Goal: Transaction & Acquisition: Book appointment/travel/reservation

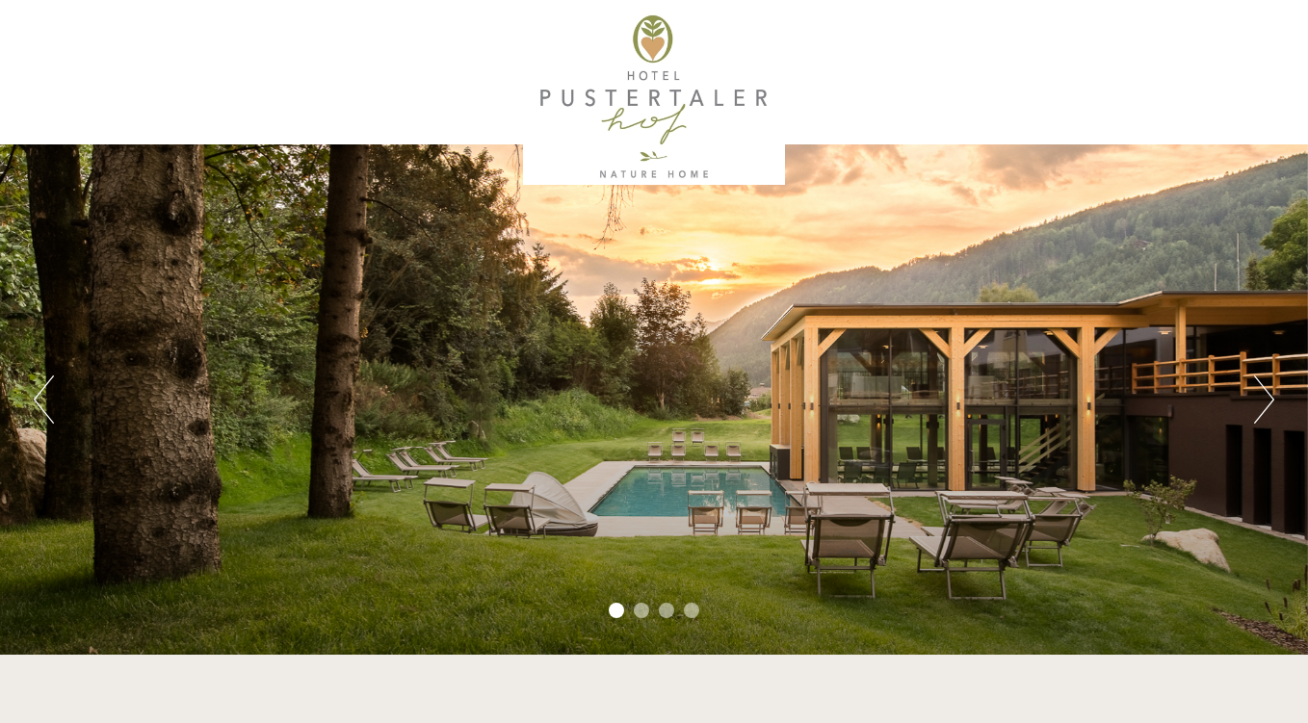
click at [1267, 397] on button "Next" at bounding box center [1264, 400] width 20 height 48
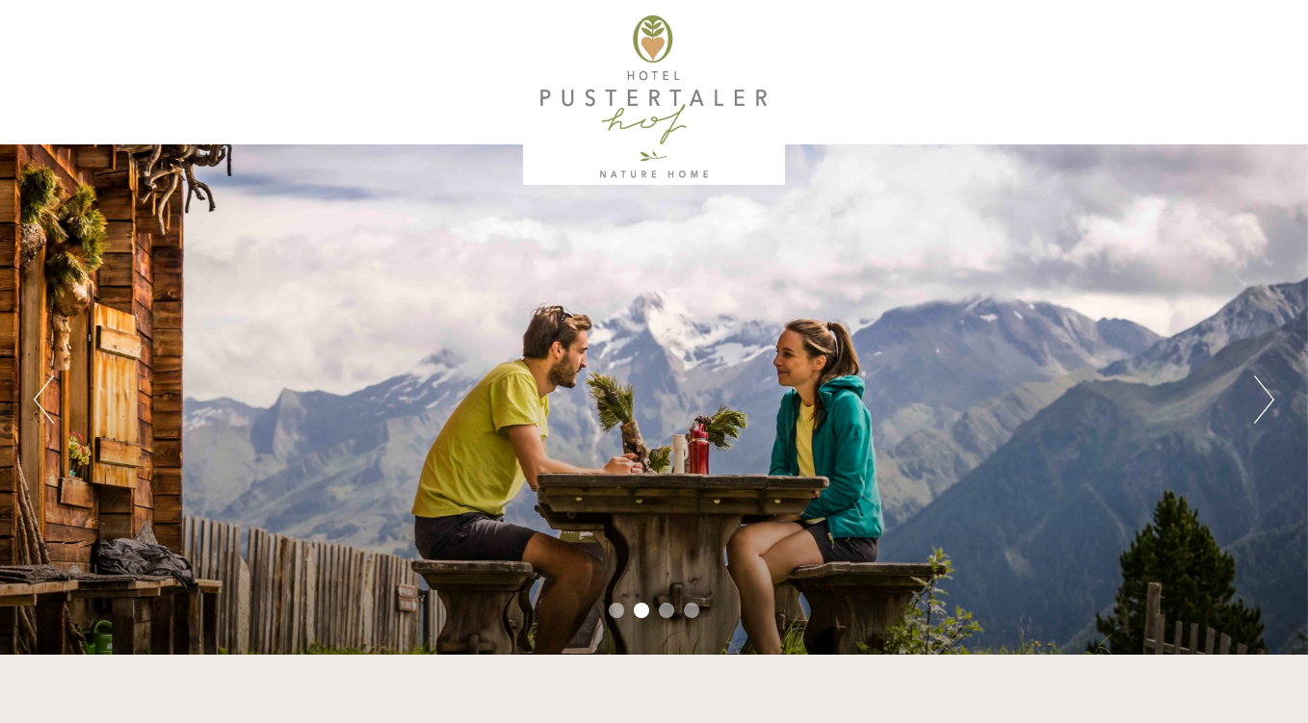
click at [1267, 397] on button "Next" at bounding box center [1264, 400] width 20 height 48
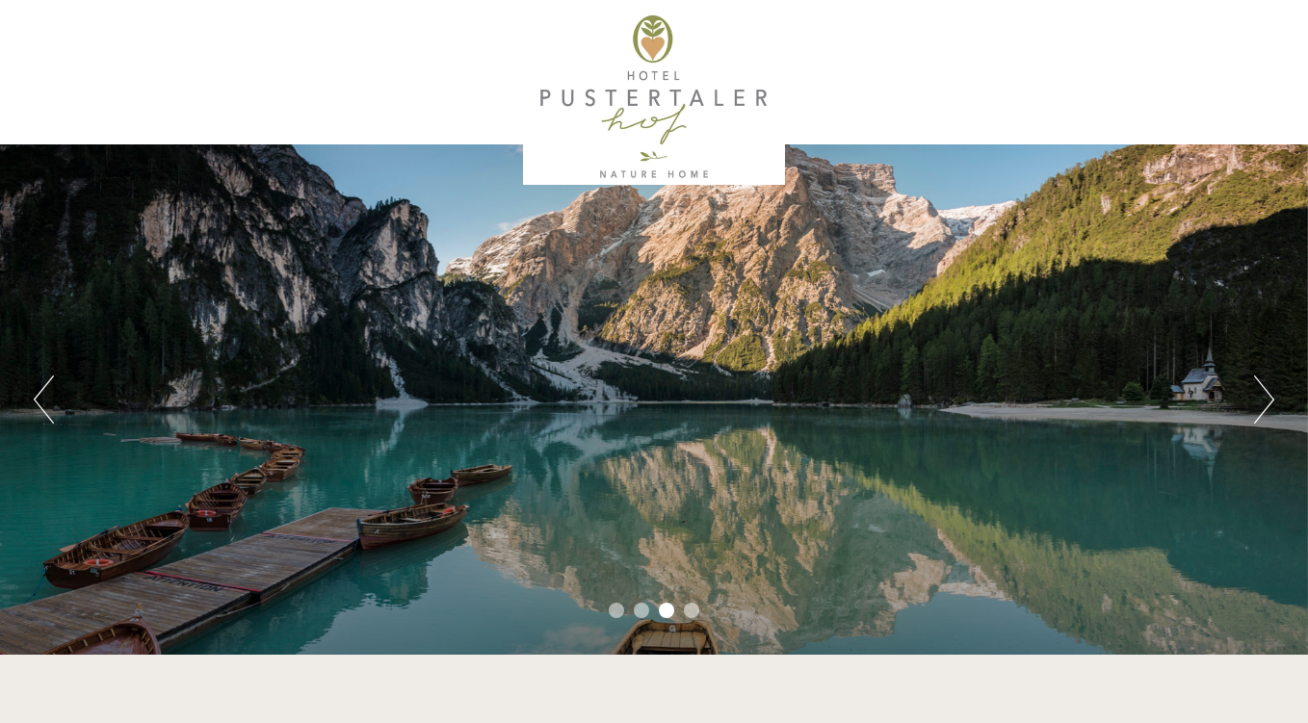
click at [1267, 397] on button "Next" at bounding box center [1264, 400] width 20 height 48
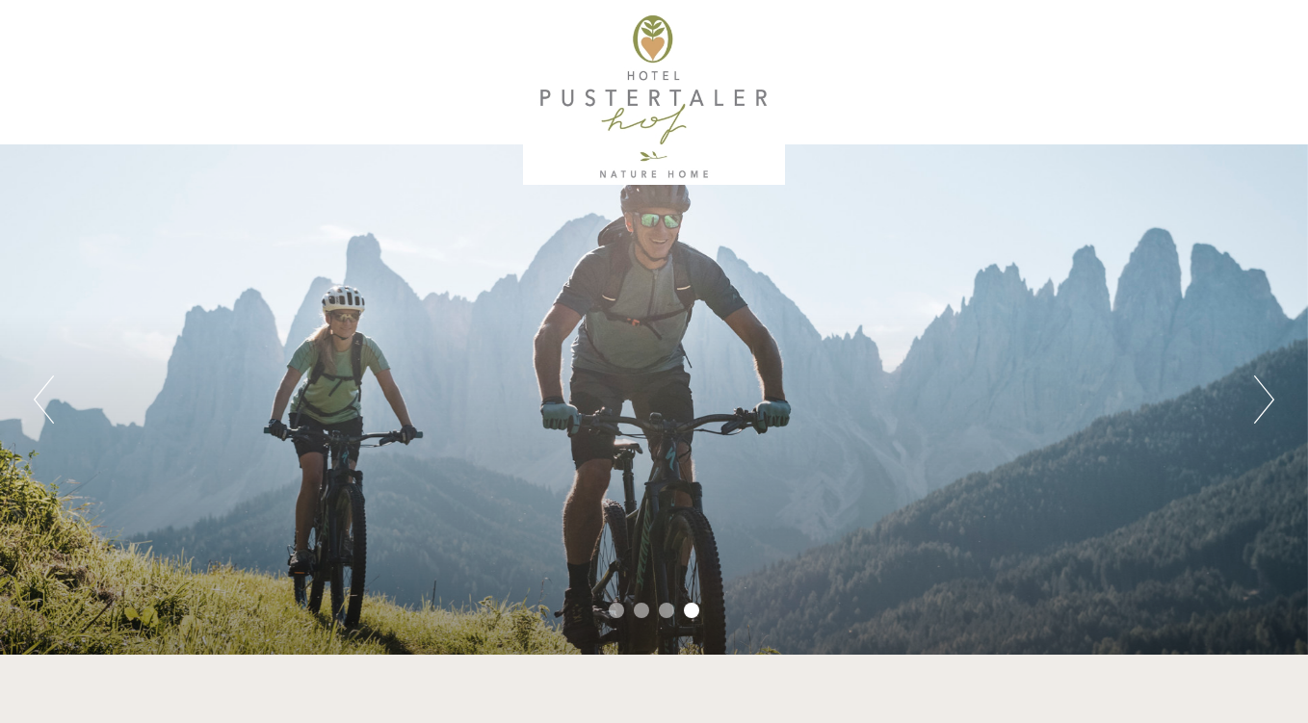
click at [1267, 397] on button "Next" at bounding box center [1264, 400] width 20 height 48
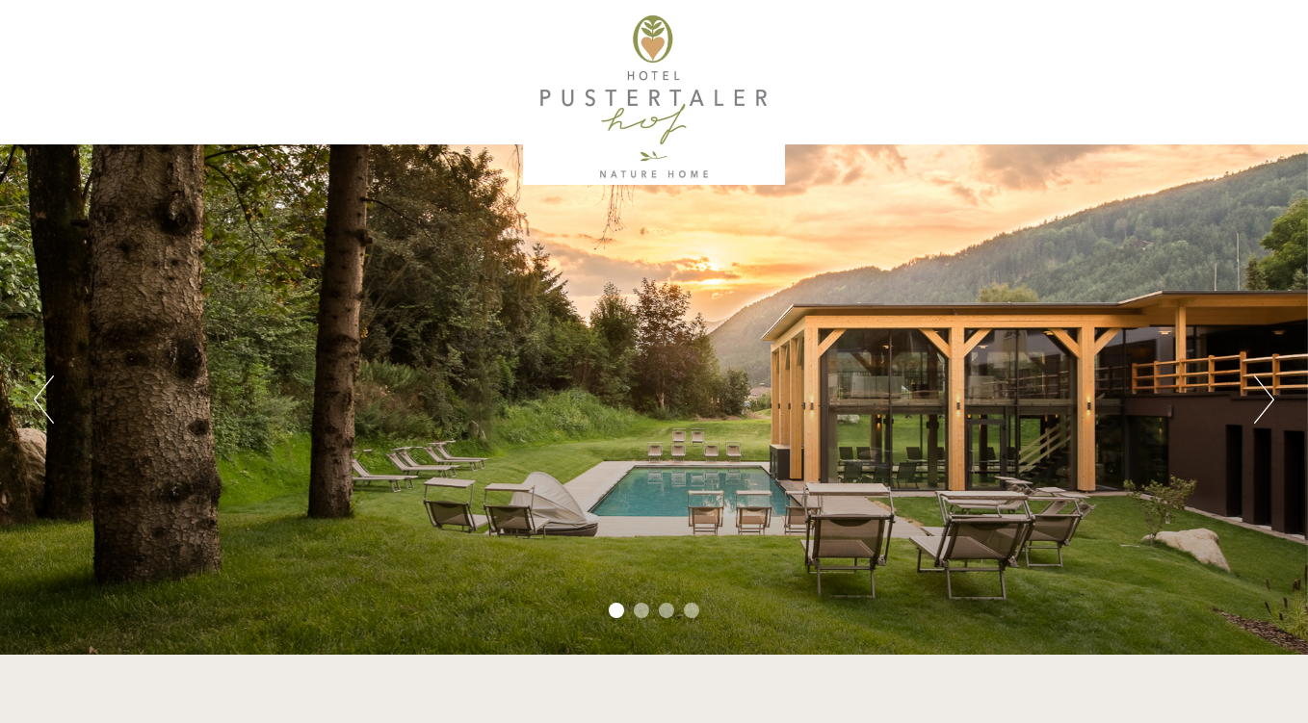
click at [1267, 397] on button "Next" at bounding box center [1264, 400] width 20 height 48
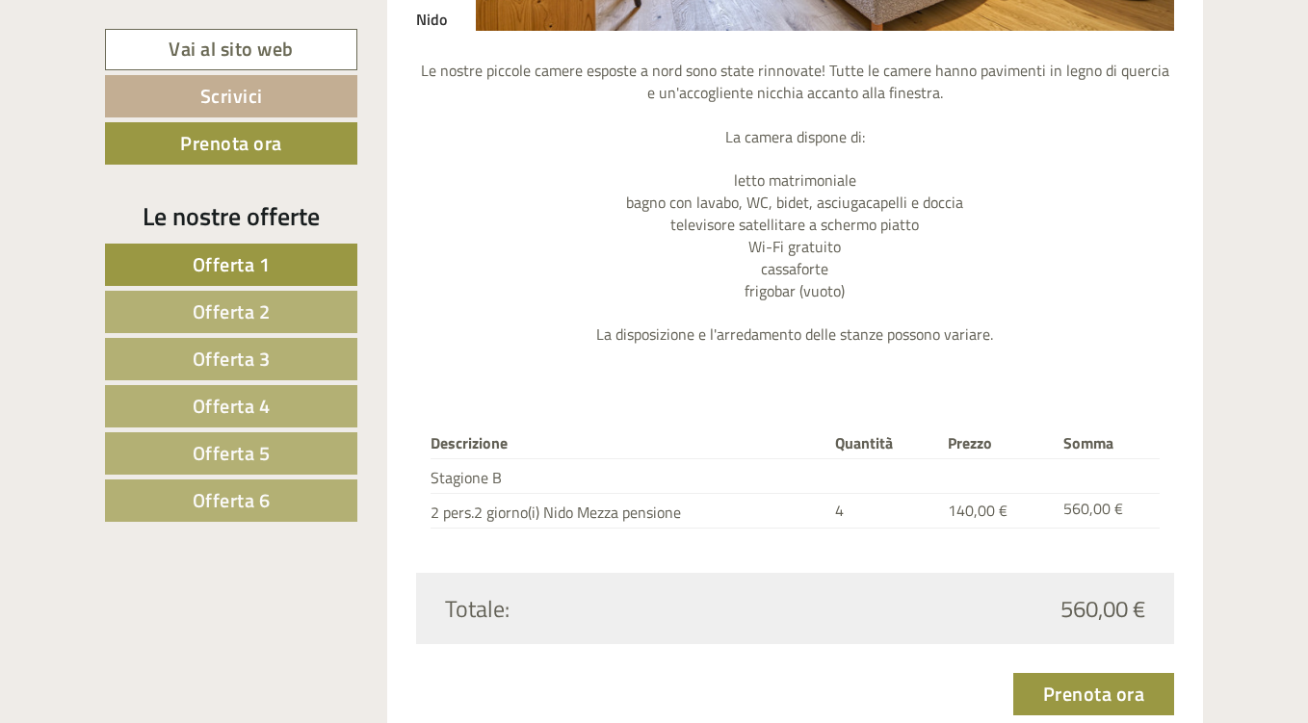
scroll to position [2119, 0]
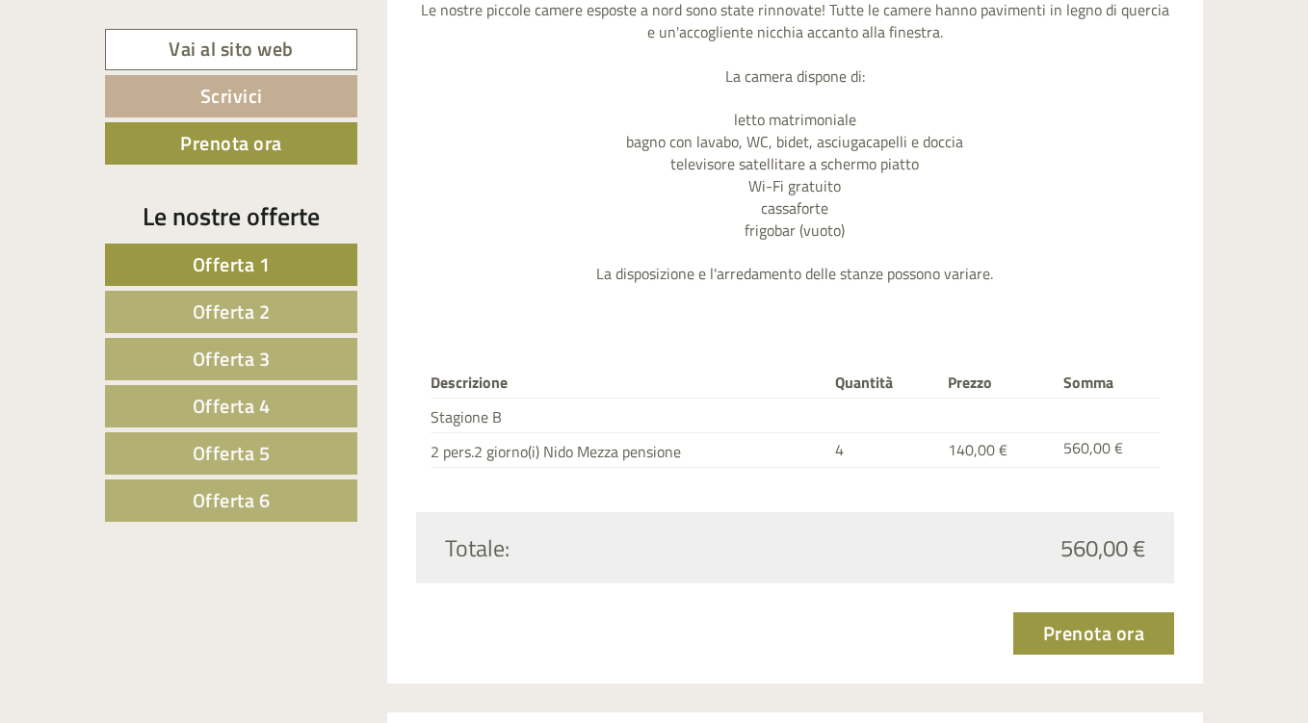
click at [306, 311] on link "Offerta 2" at bounding box center [231, 312] width 252 height 42
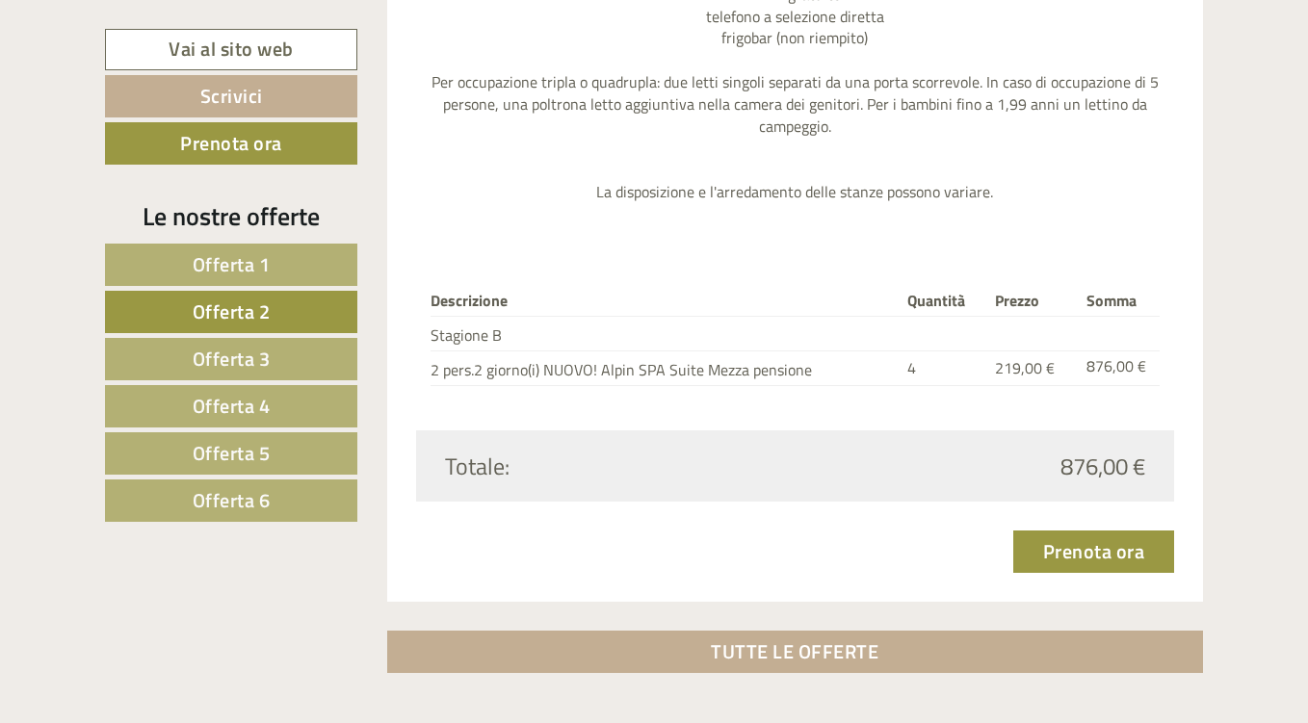
scroll to position [2466, 0]
click at [265, 347] on span "Offerta 3" at bounding box center [232, 359] width 78 height 30
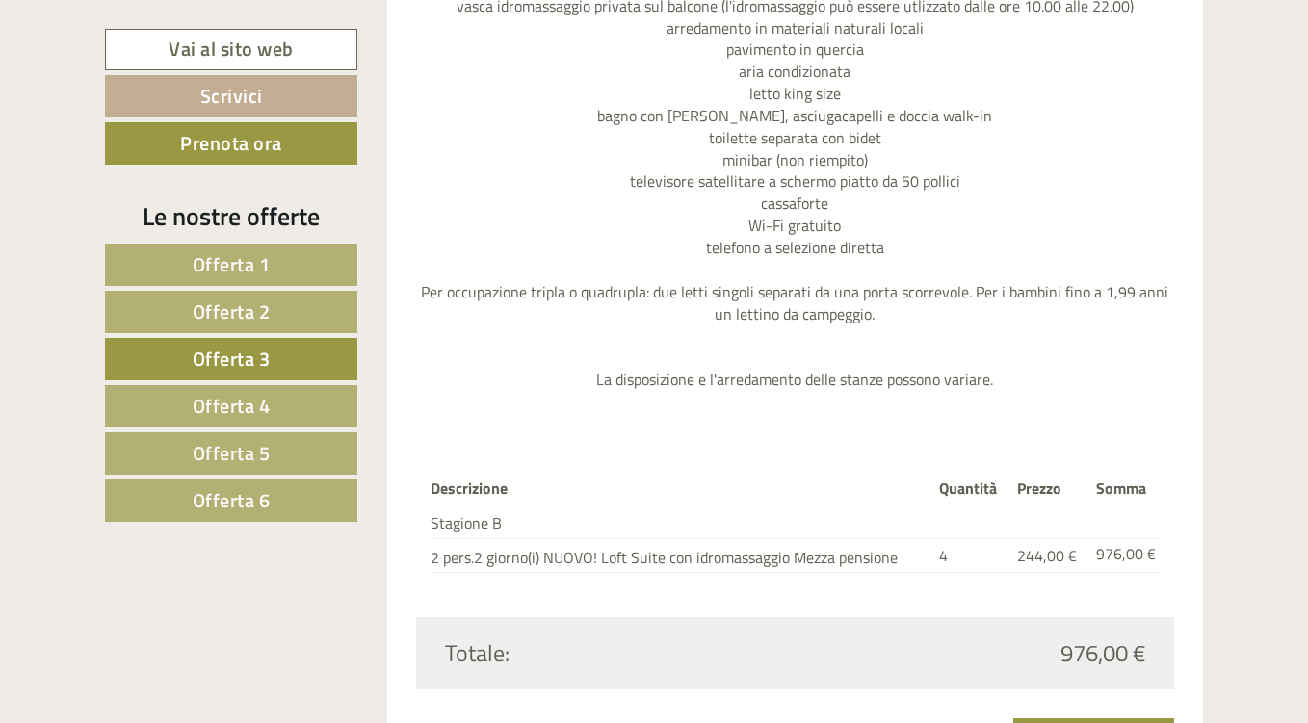
scroll to position [2369, 0]
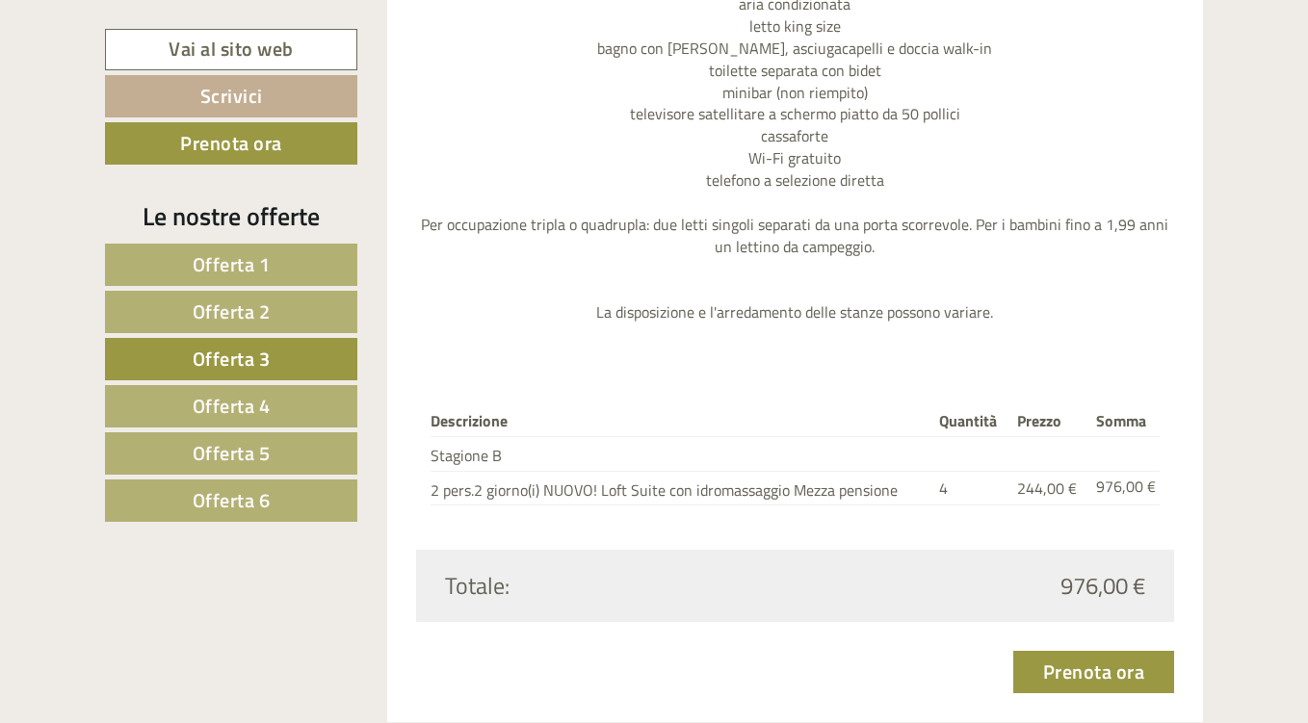
click at [234, 397] on span "Offerta 4" at bounding box center [232, 406] width 78 height 30
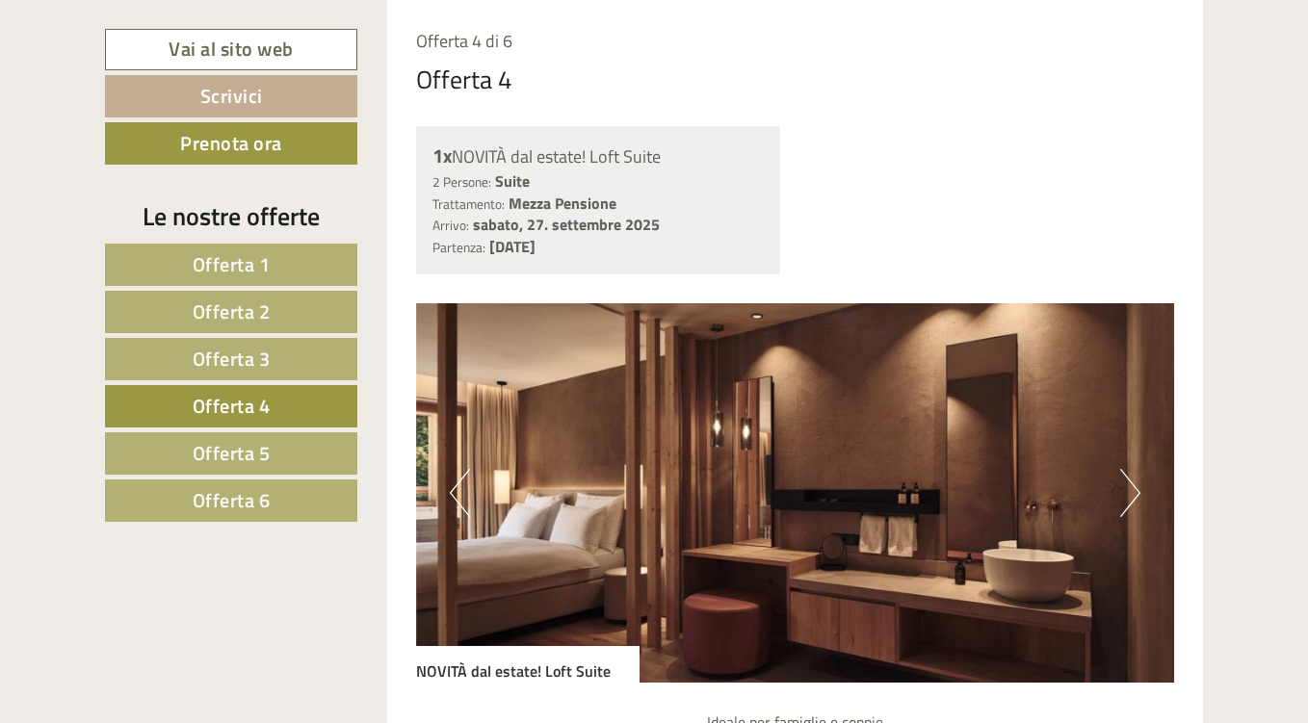
click at [234, 397] on span "Offerta 4" at bounding box center [232, 406] width 78 height 30
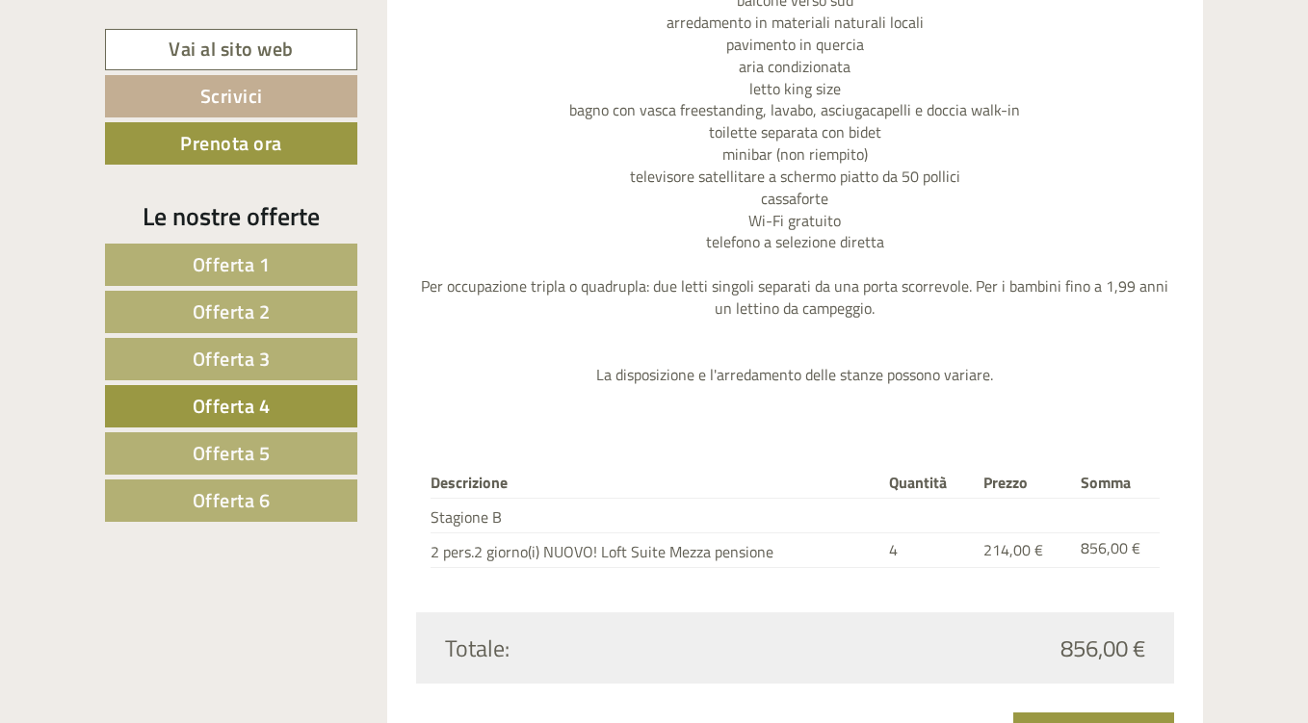
scroll to position [2466, 0]
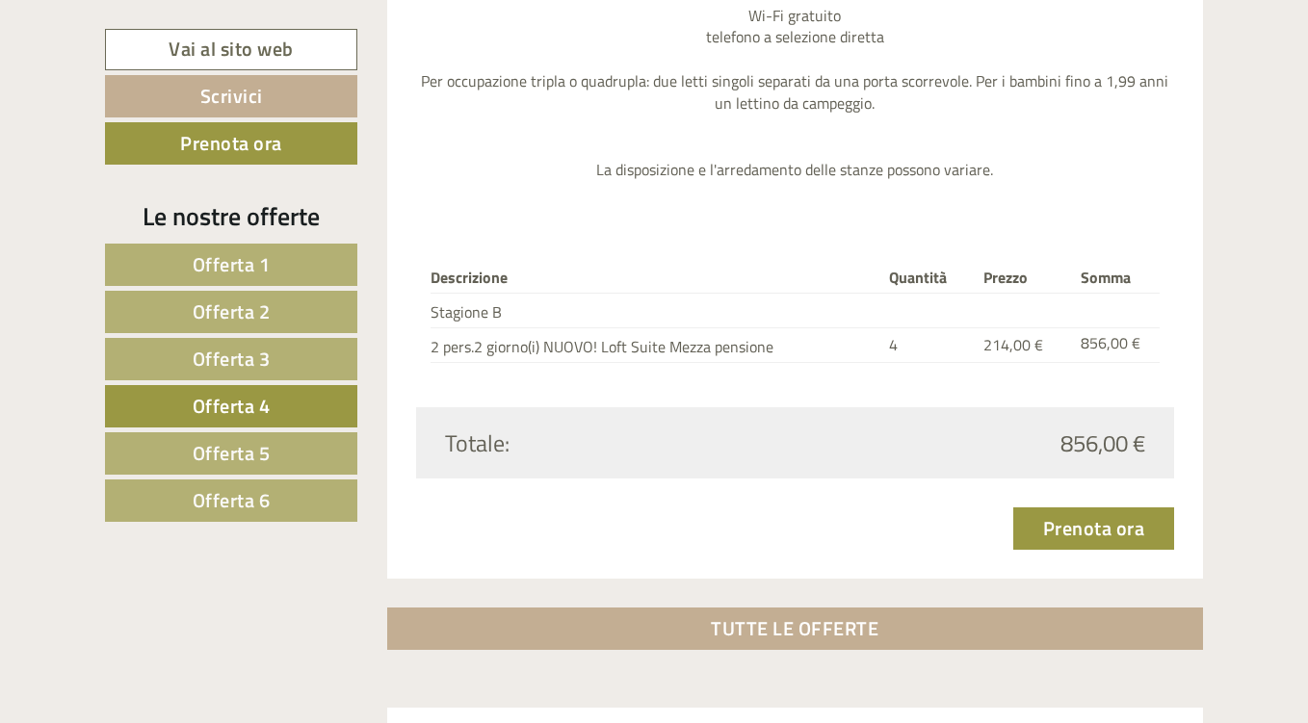
click at [212, 445] on span "Offerta 5" at bounding box center [232, 453] width 78 height 30
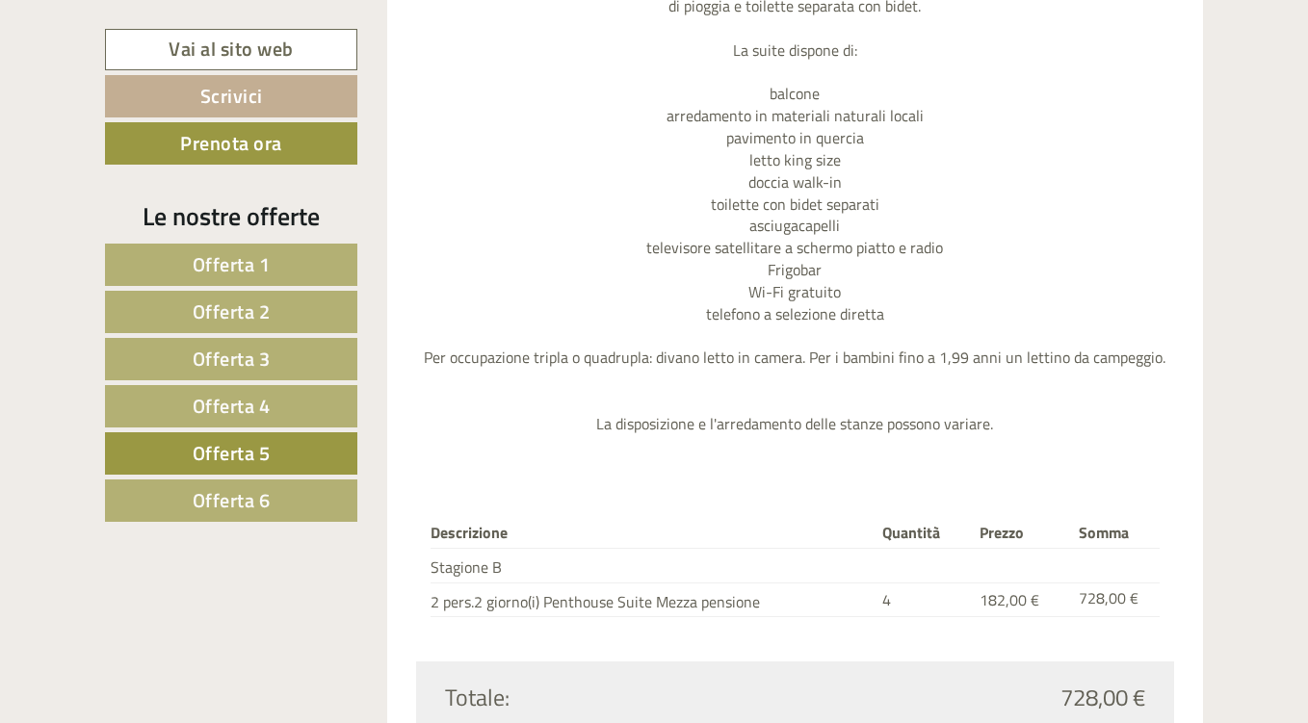
scroll to position [2369, 0]
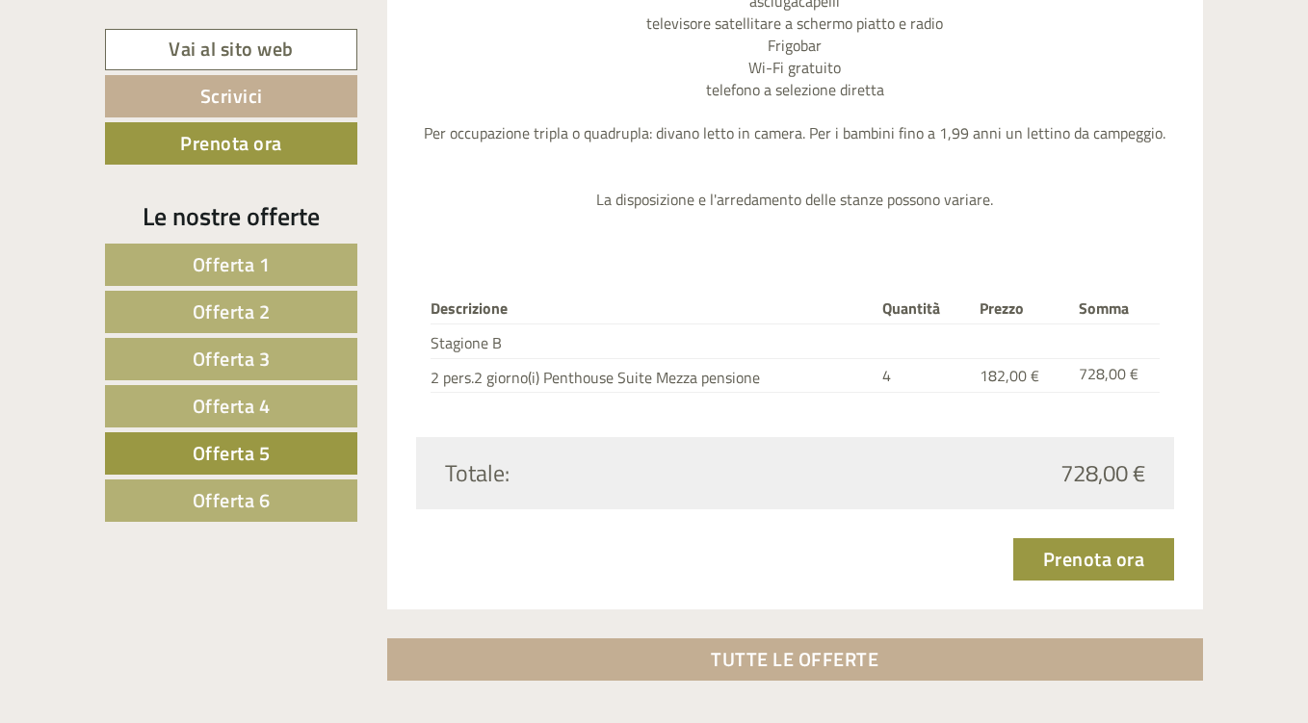
click at [220, 492] on span "Offerta 6" at bounding box center [232, 500] width 78 height 30
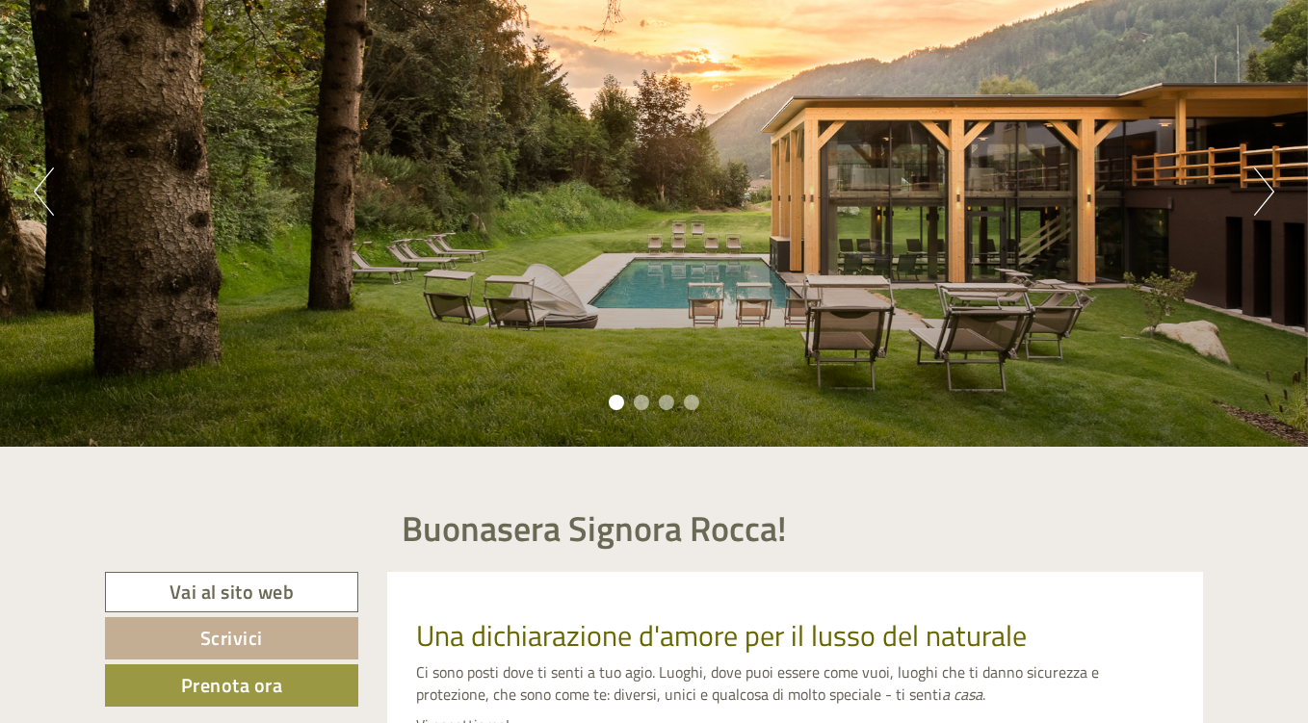
scroll to position [289, 0]
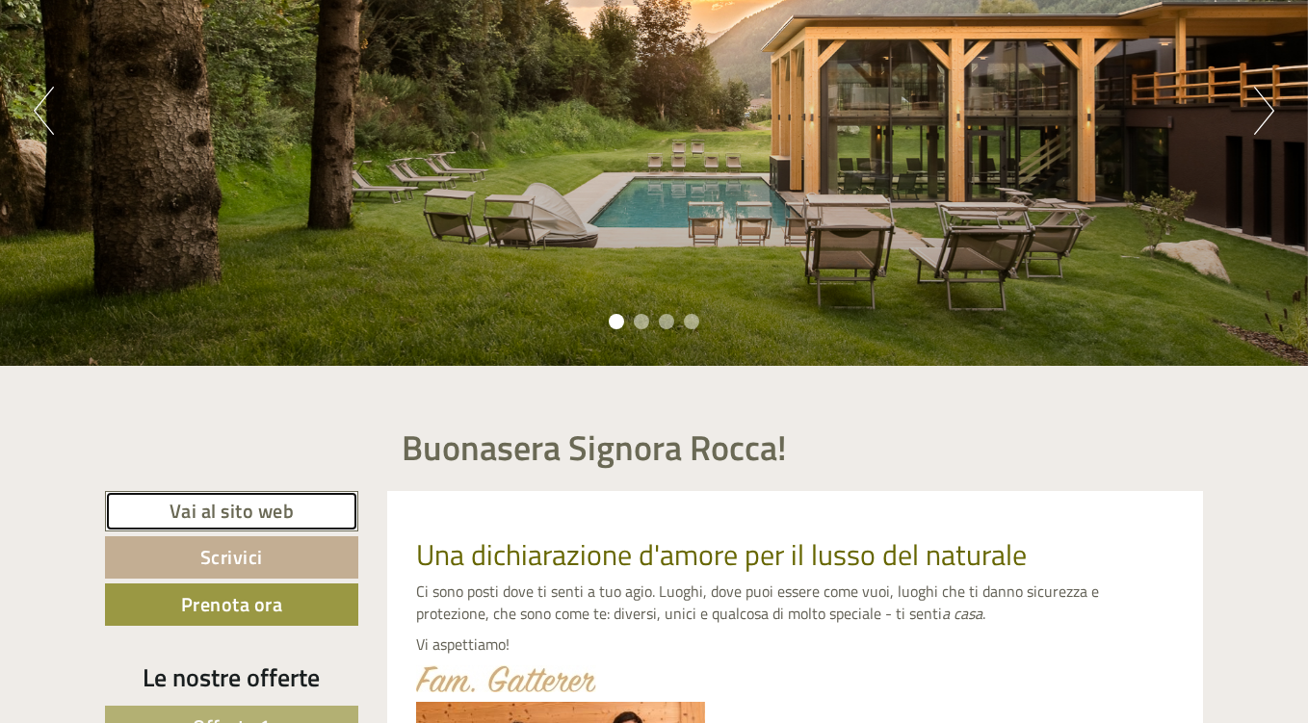
click at [264, 508] on link "Vai al sito web" at bounding box center [231, 511] width 253 height 41
